Goal: Check status: Check status

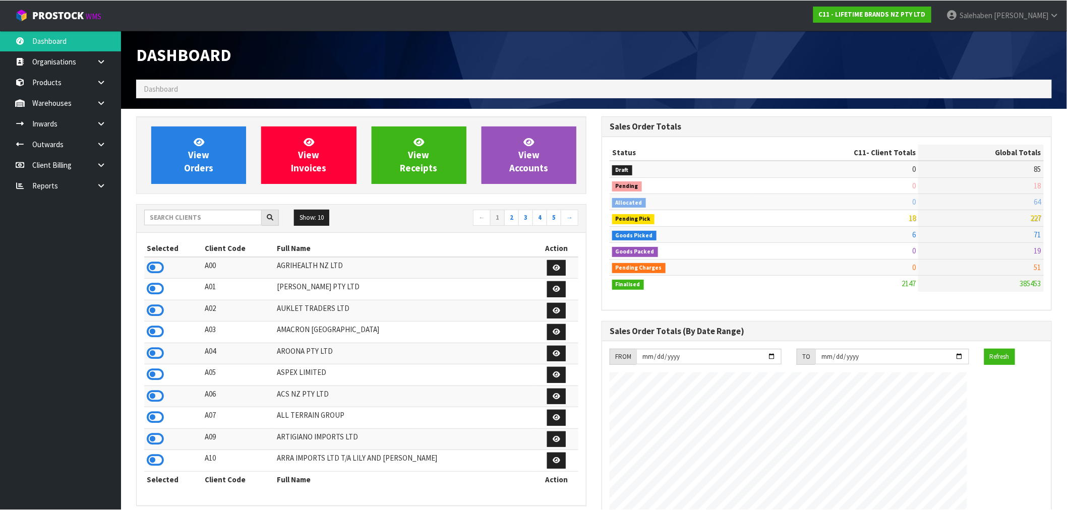
scroll to position [764, 465]
click at [201, 216] on input "text" at bounding box center [203, 217] width 118 height 16
type input "B07"
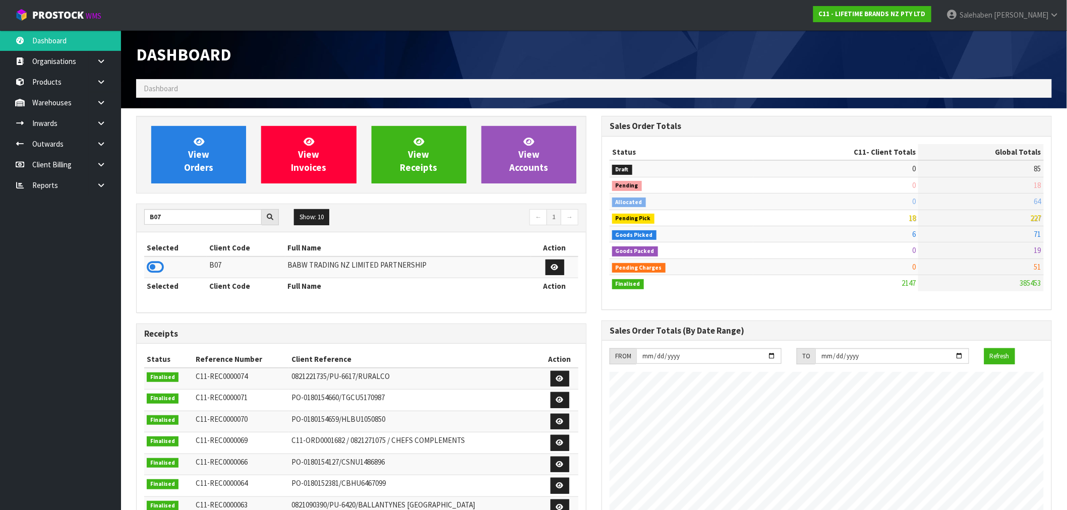
click at [152, 268] on icon at bounding box center [155, 267] width 17 height 15
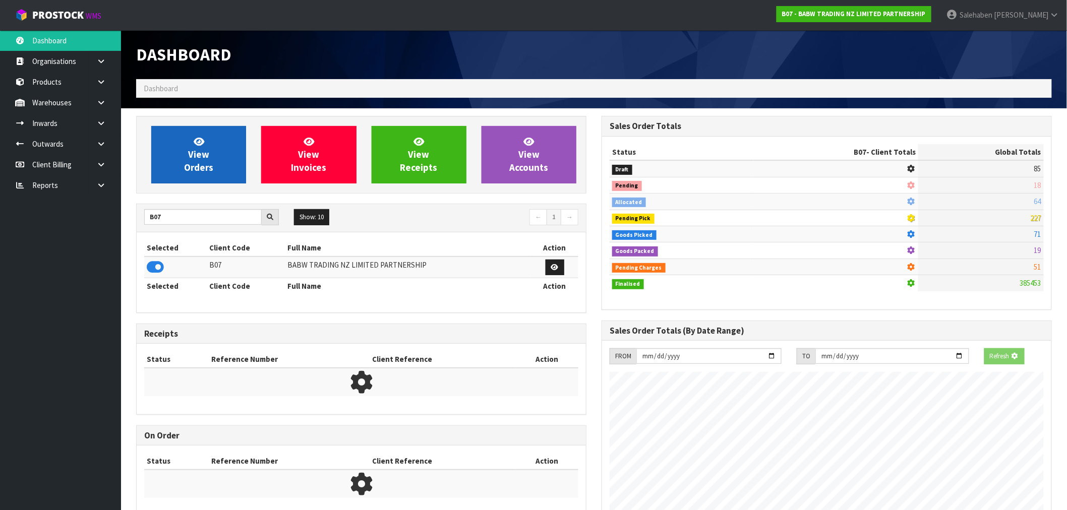
scroll to position [503677, 503840]
click at [209, 151] on link "View Orders" at bounding box center [198, 154] width 95 height 57
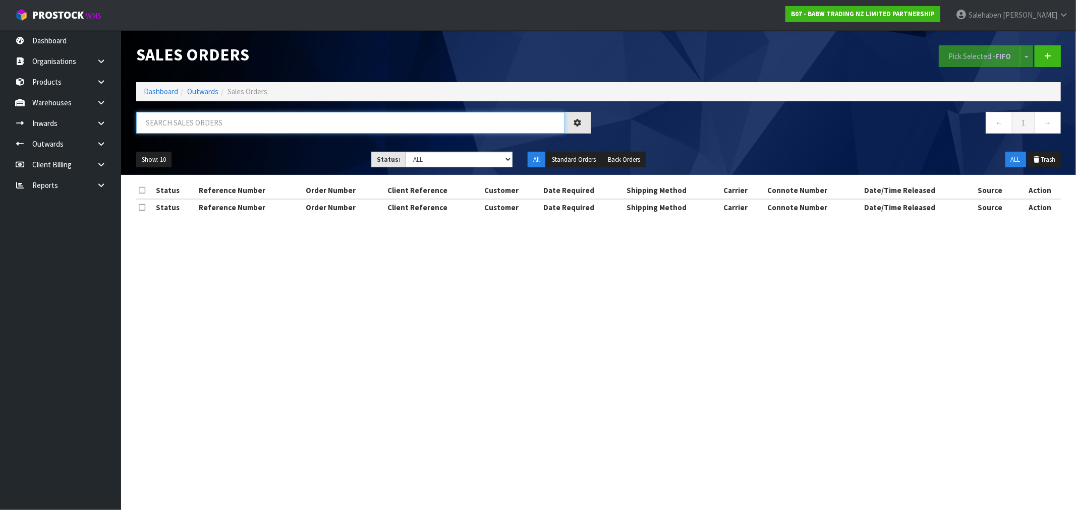
click at [197, 127] on input "text" at bounding box center [350, 123] width 429 height 22
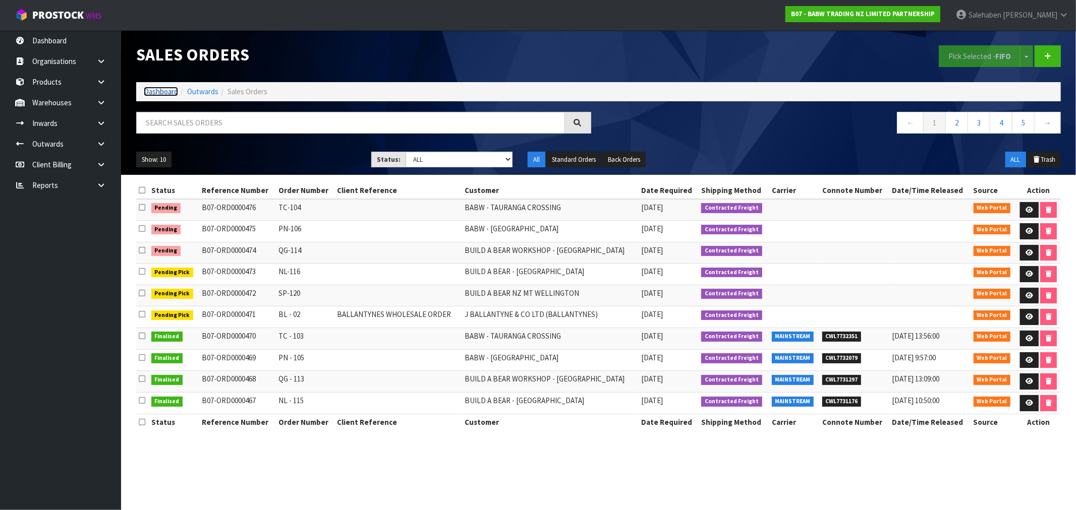
click at [165, 93] on link "Dashboard" at bounding box center [161, 92] width 34 height 10
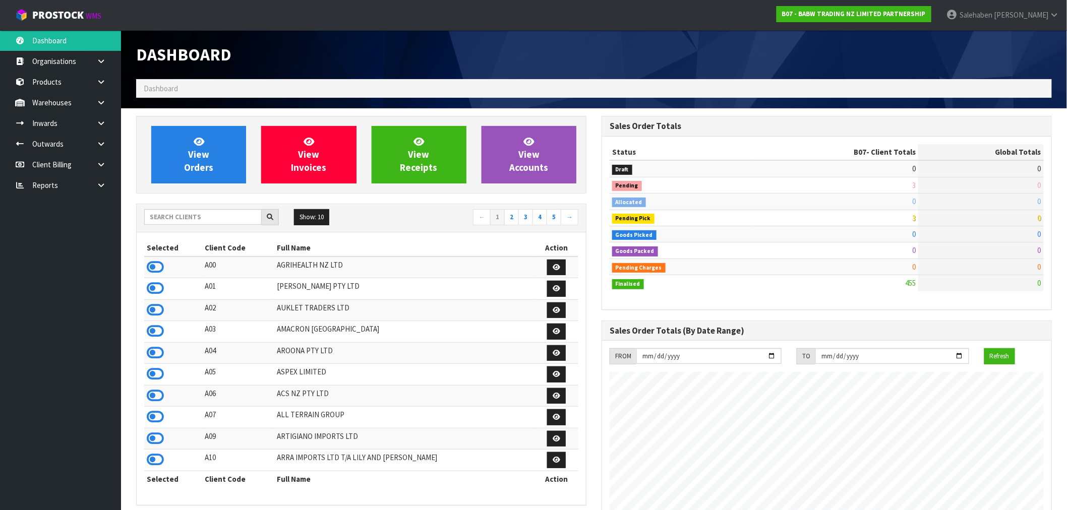
scroll to position [764, 465]
click at [217, 213] on input "text" at bounding box center [203, 217] width 118 height 16
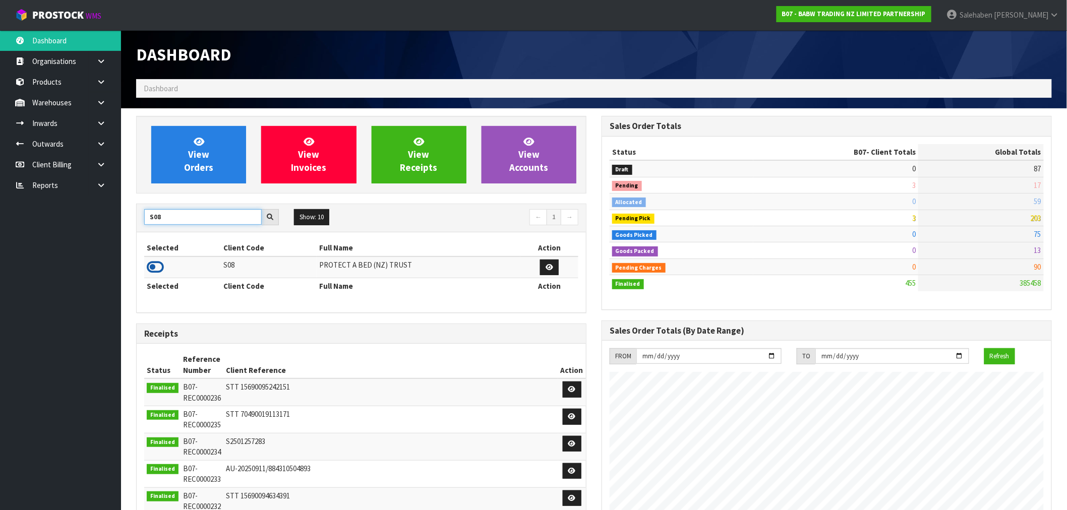
type input "S08"
click at [150, 270] on icon at bounding box center [155, 267] width 17 height 15
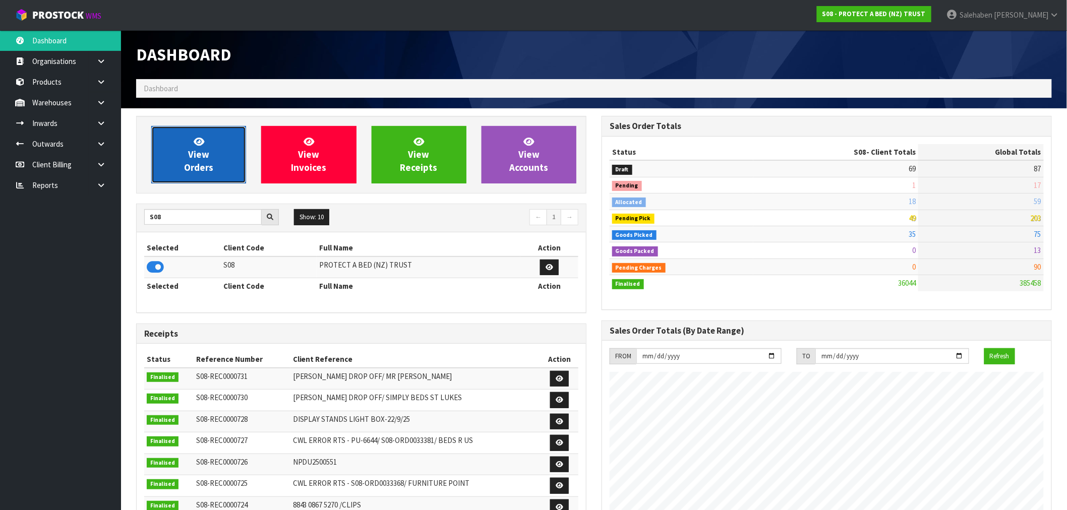
click at [210, 149] on link "View Orders" at bounding box center [198, 154] width 95 height 57
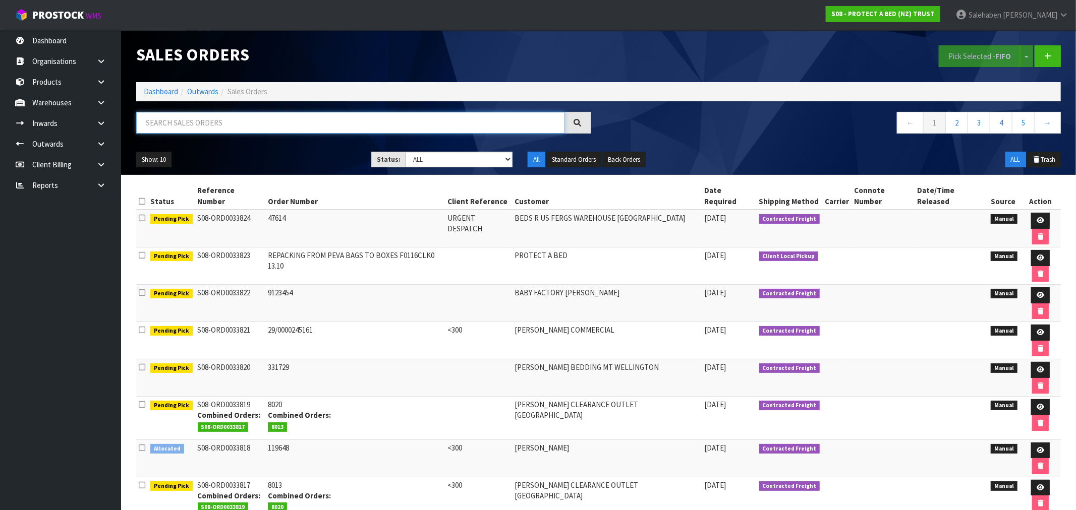
click at [193, 128] on input "text" at bounding box center [350, 123] width 429 height 22
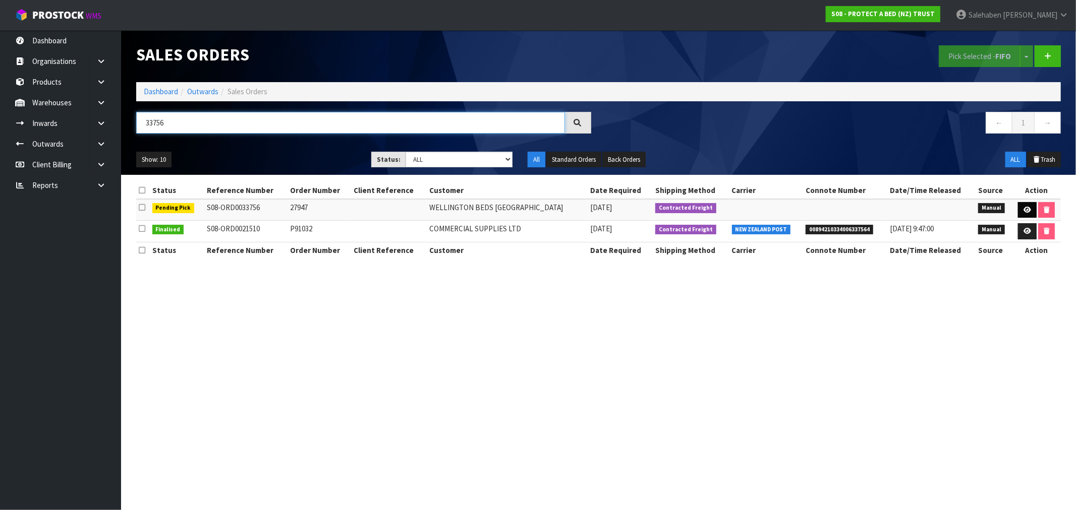
type input "33756"
click at [1026, 210] on icon at bounding box center [1027, 210] width 8 height 7
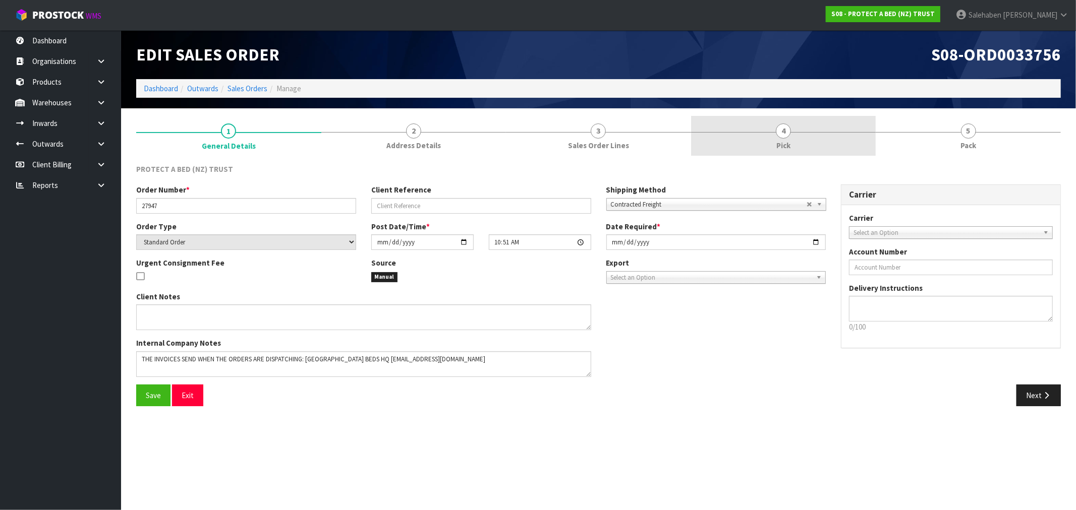
click at [794, 130] on link "4 Pick" at bounding box center [783, 136] width 185 height 40
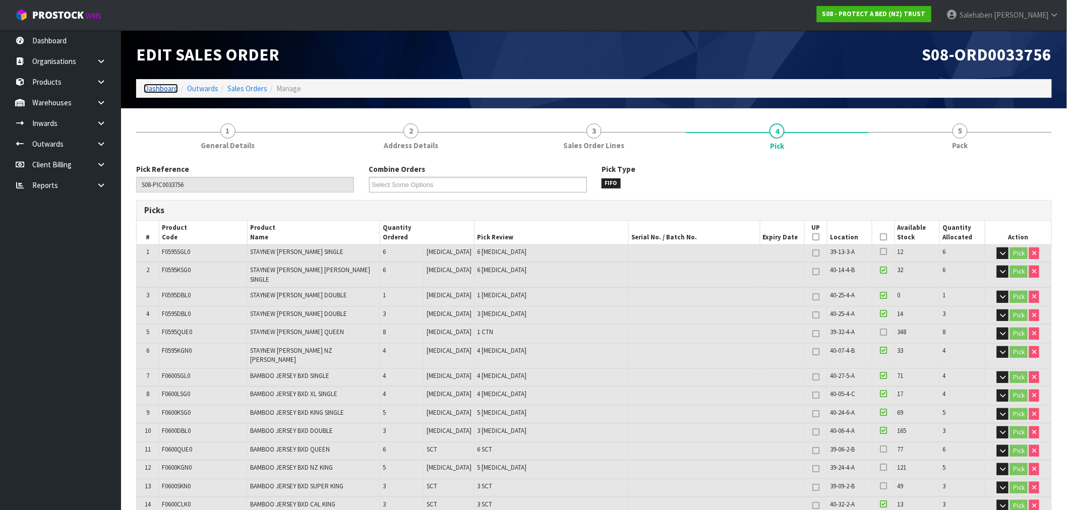
click at [162, 89] on link "Dashboard" at bounding box center [161, 89] width 34 height 10
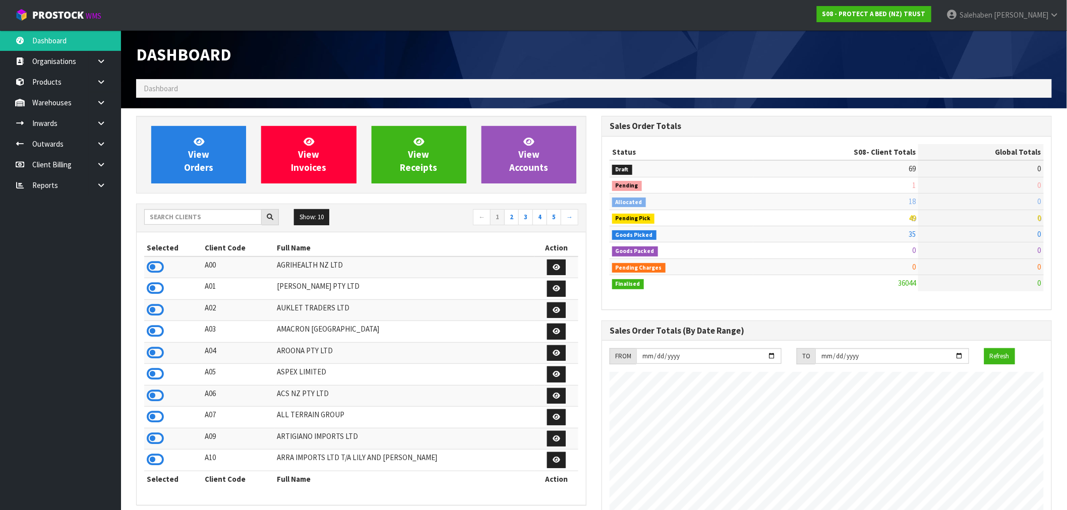
scroll to position [764, 465]
